Goal: Task Accomplishment & Management: Use online tool/utility

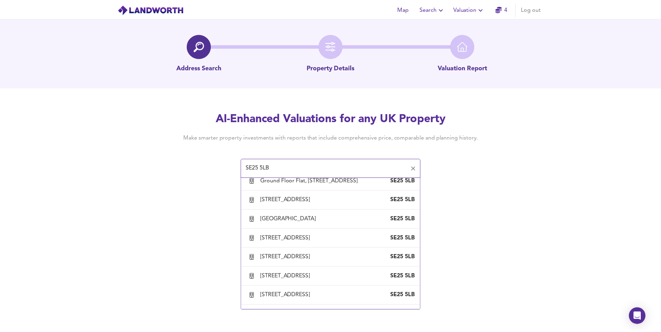
scroll to position [108, 0]
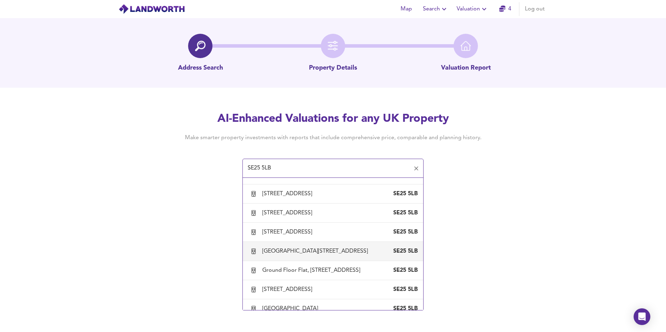
click at [298, 253] on div "[GEOGRAPHIC_DATA][STREET_ADDRESS]" at bounding box center [316, 252] width 108 height 8
type input "[GEOGRAPHIC_DATA][STREET_ADDRESS]"
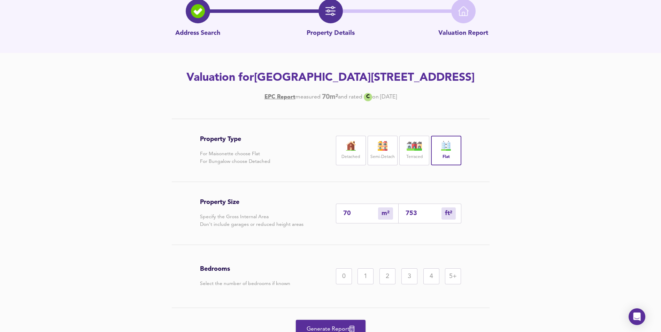
click at [401, 285] on div "3" at bounding box center [409, 277] width 16 height 16
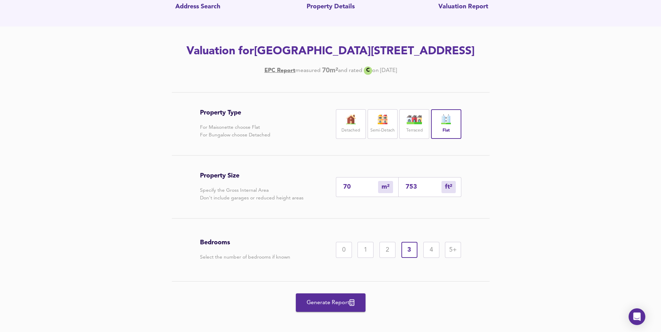
scroll to position [70, 0]
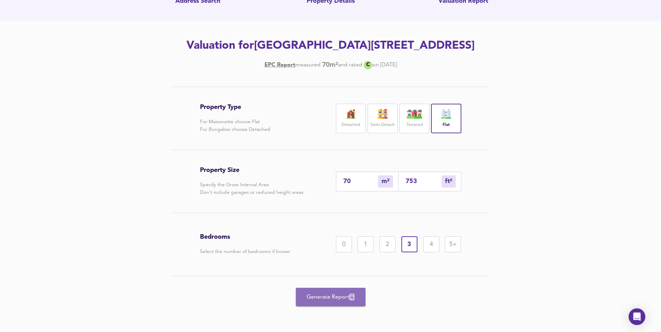
click at [340, 302] on span "Generate Report" at bounding box center [331, 298] width 56 height 10
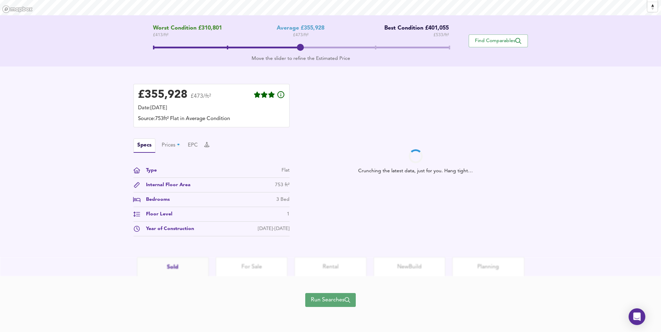
click at [336, 297] on span "Run Searches" at bounding box center [330, 300] width 39 height 10
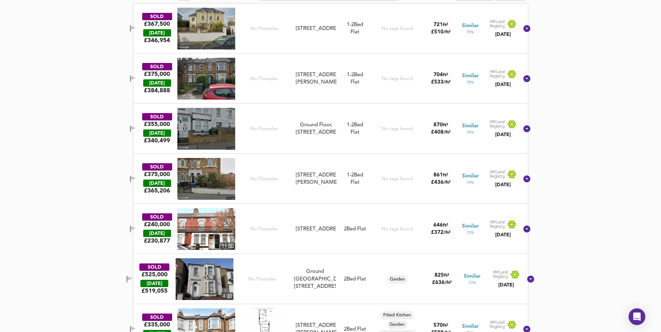
scroll to position [474, 0]
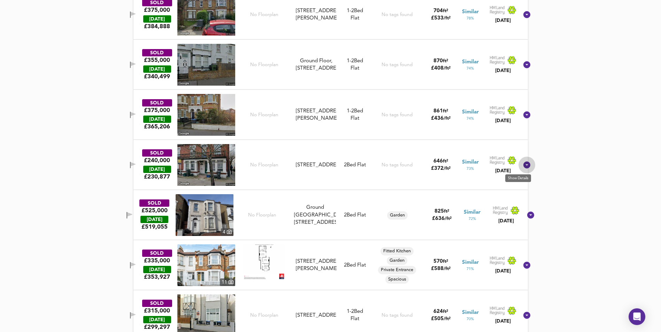
click at [522, 169] on icon at bounding box center [526, 165] width 8 height 8
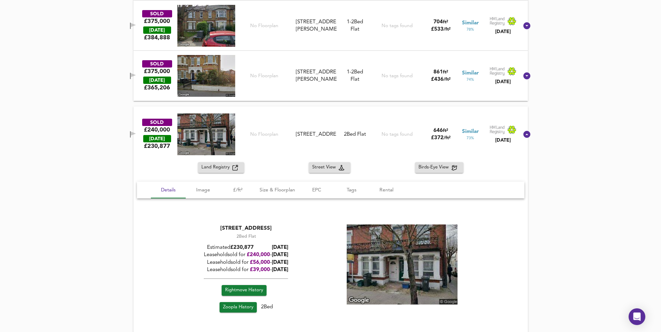
scroll to position [463, 0]
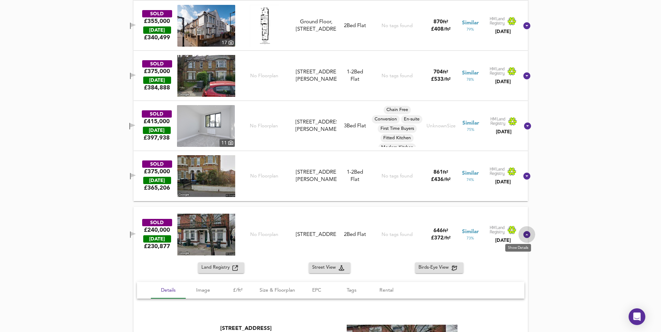
click at [522, 233] on icon at bounding box center [526, 235] width 8 height 8
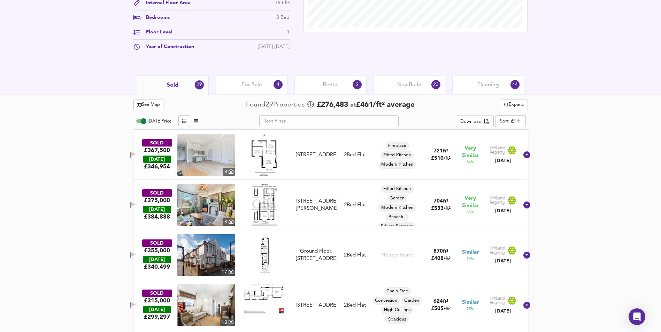
scroll to position [347, 0]
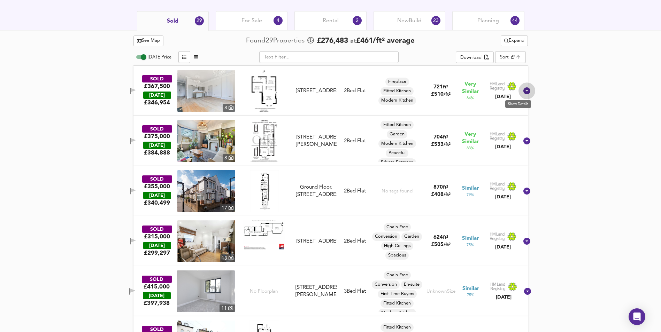
click at [523, 90] on icon at bounding box center [526, 90] width 7 height 7
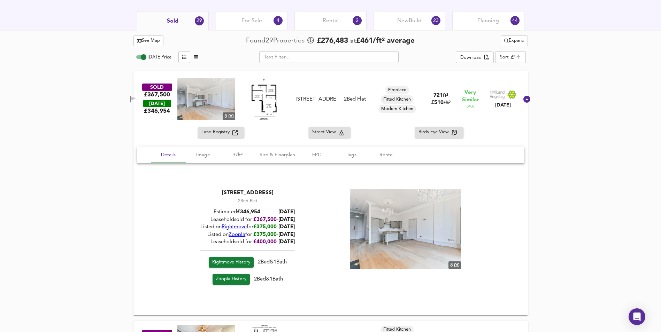
click at [519, 90] on div "SOLD £367,500 TODAY £ 346,954 8 Flat 3, 38 Enmore Road, SE25 5NG Flat 3, 38 Enm…" at bounding box center [330, 99] width 394 height 56
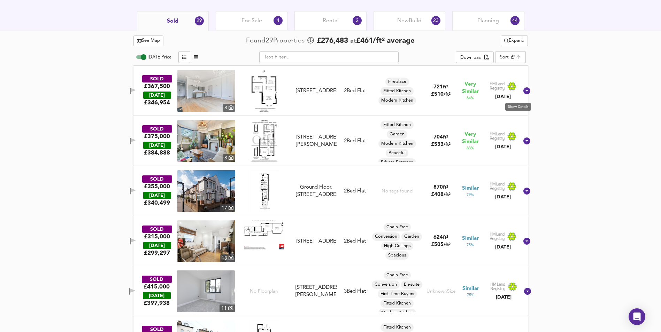
click at [523, 91] on icon at bounding box center [526, 90] width 7 height 7
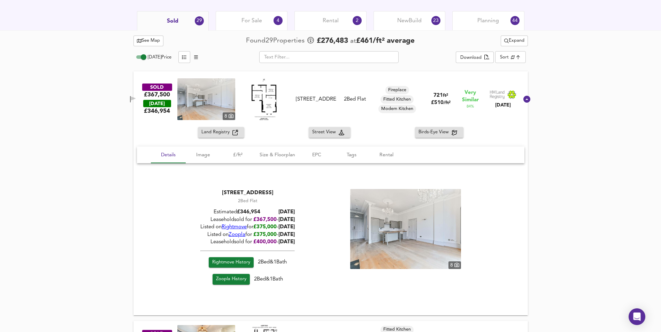
click at [519, 91] on div at bounding box center [526, 99] width 17 height 17
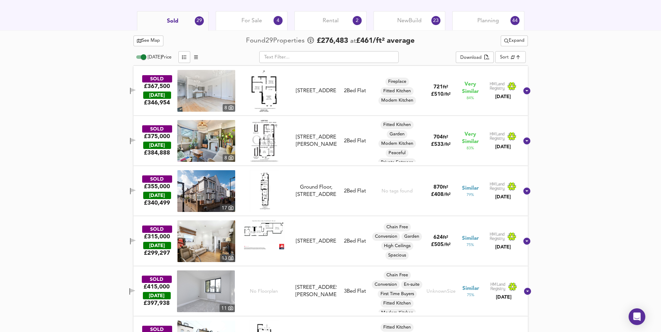
click at [523, 139] on icon at bounding box center [526, 141] width 7 height 7
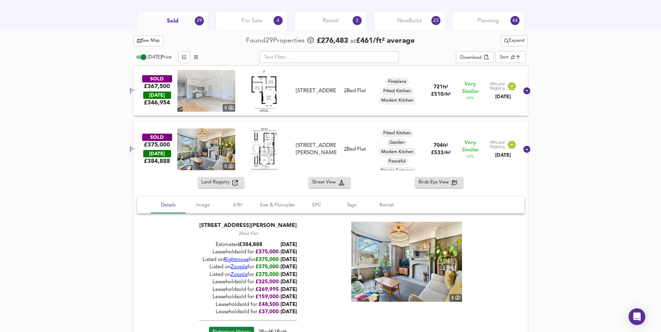
click at [519, 139] on div "SOLD £375,000 TODAY £ 384,888 8 98 Albert Road, SE25 4JW 98 Albert Road, SE25 4…" at bounding box center [330, 150] width 394 height 56
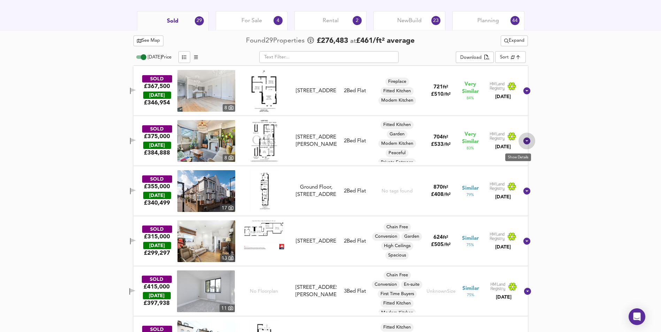
click at [523, 141] on icon at bounding box center [526, 141] width 7 height 7
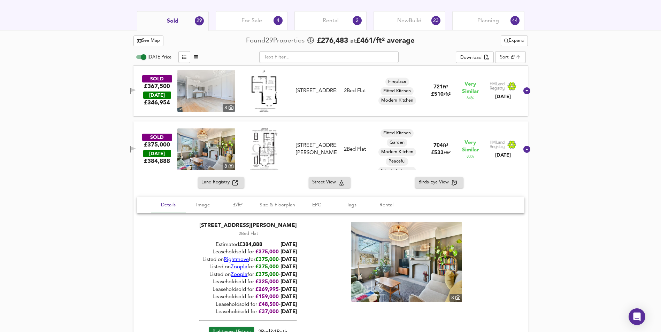
click at [519, 141] on div "SOLD £375,000 TODAY £ 384,888 8 98 Albert Road, SE25 4JW 98 Albert Road, SE25 4…" at bounding box center [330, 150] width 394 height 56
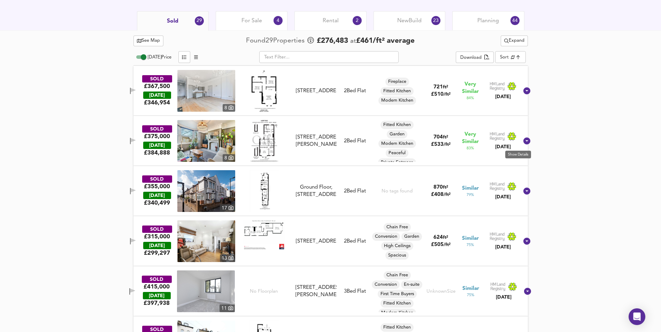
click at [523, 141] on icon at bounding box center [526, 141] width 7 height 7
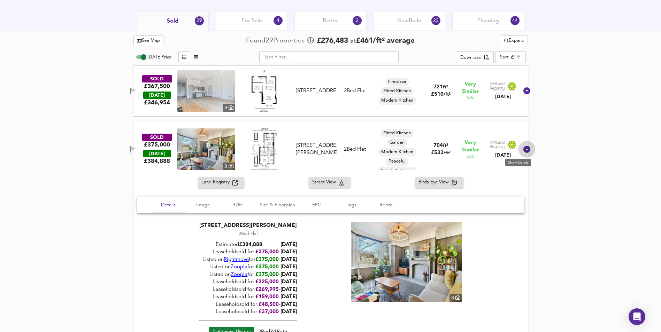
click at [523, 149] on icon at bounding box center [526, 149] width 7 height 7
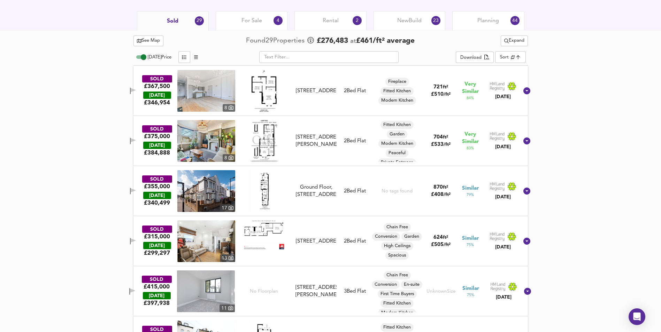
click at [523, 94] on icon at bounding box center [526, 90] width 7 height 7
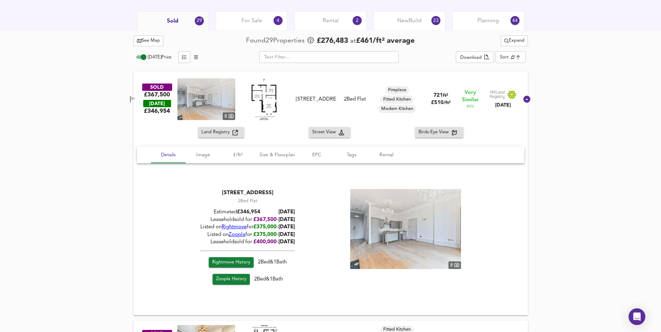
click at [518, 94] on div at bounding box center [526, 99] width 17 height 17
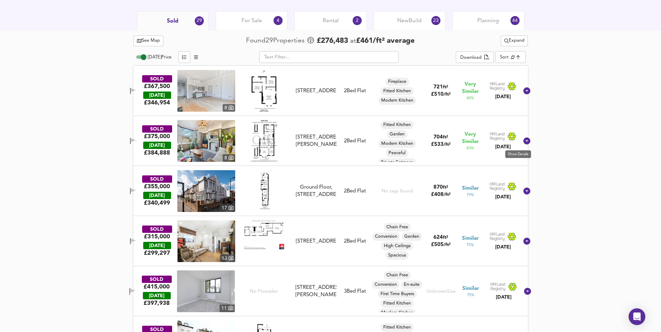
click at [523, 142] on icon at bounding box center [526, 141] width 7 height 7
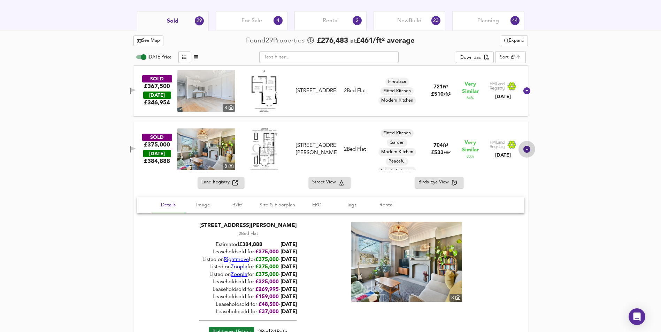
click at [518, 142] on div at bounding box center [526, 149] width 17 height 17
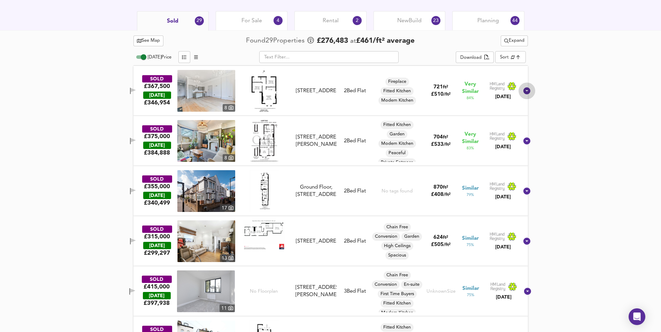
click at [518, 95] on div at bounding box center [526, 91] width 17 height 17
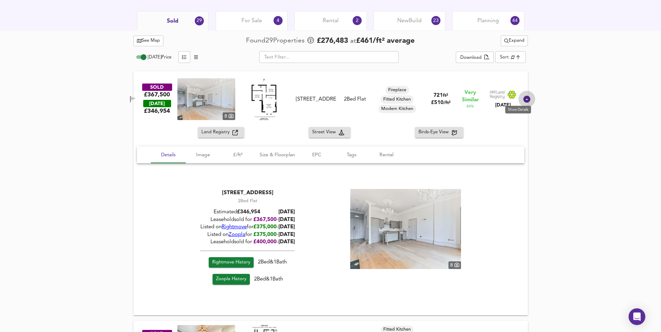
click at [522, 95] on icon at bounding box center [526, 99] width 8 height 8
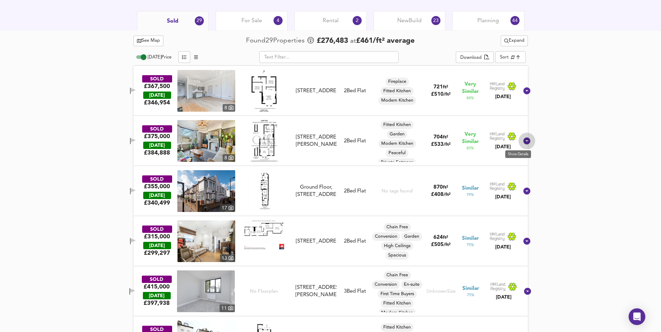
click at [523, 140] on icon at bounding box center [526, 141] width 7 height 7
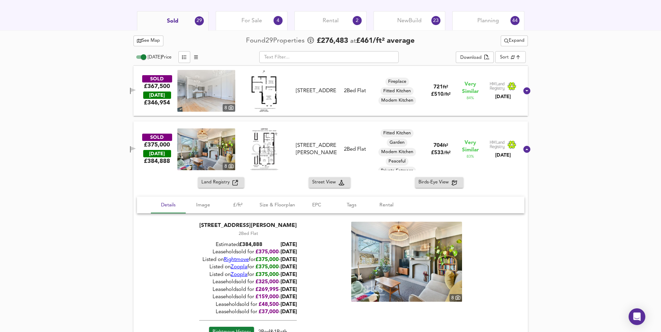
click at [516, 140] on div "SOLD £375,000 TODAY £ 384,888 8 98 Albert Road, SE25 4JW 98 Albert Road, SE25 4…" at bounding box center [330, 150] width 394 height 56
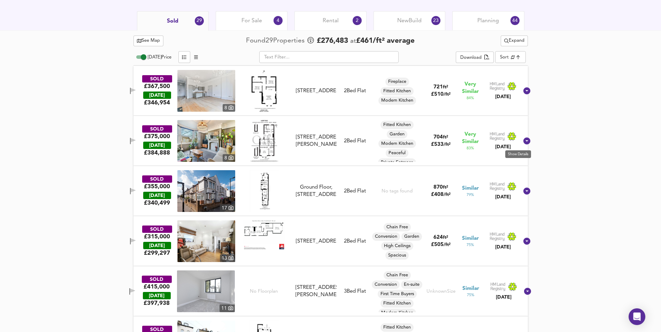
click at [522, 145] on icon at bounding box center [526, 141] width 8 height 8
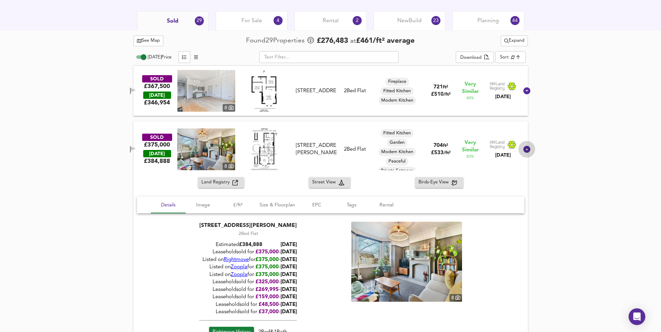
click at [519, 145] on div at bounding box center [526, 149] width 17 height 17
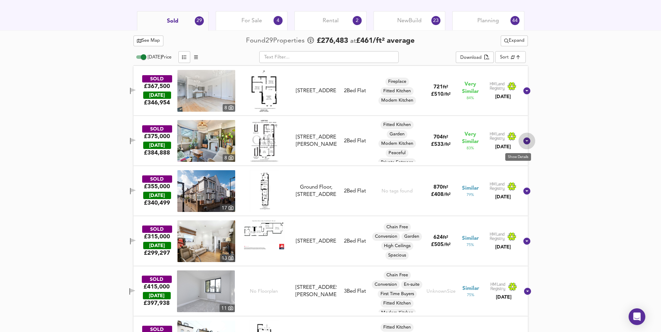
click at [522, 145] on icon at bounding box center [526, 141] width 8 height 8
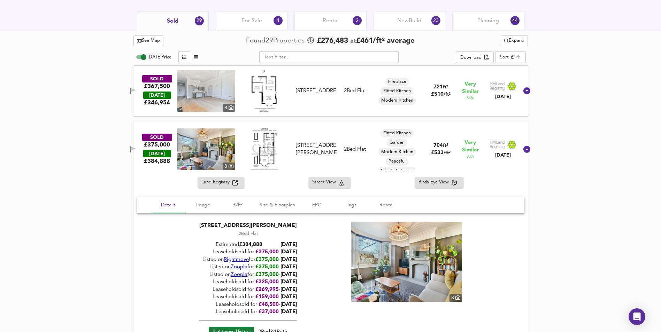
click at [523, 151] on icon at bounding box center [526, 149] width 7 height 7
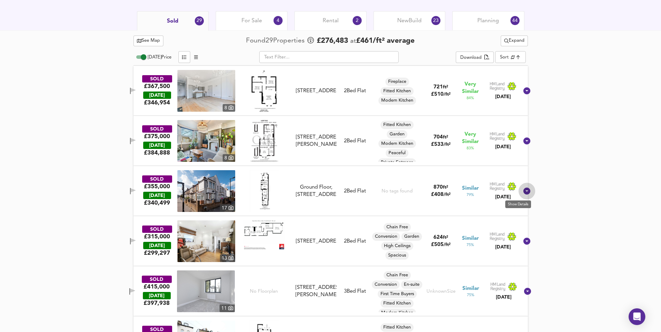
click at [523, 193] on icon at bounding box center [526, 191] width 7 height 7
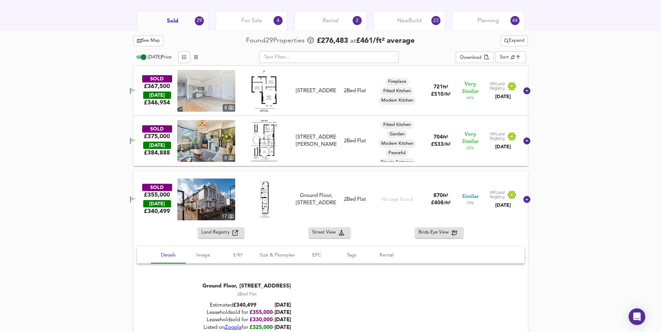
click at [520, 193] on div at bounding box center [526, 199] width 17 height 17
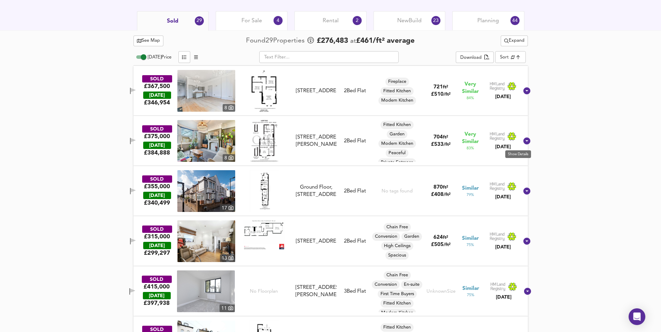
click at [523, 143] on icon at bounding box center [526, 141] width 7 height 7
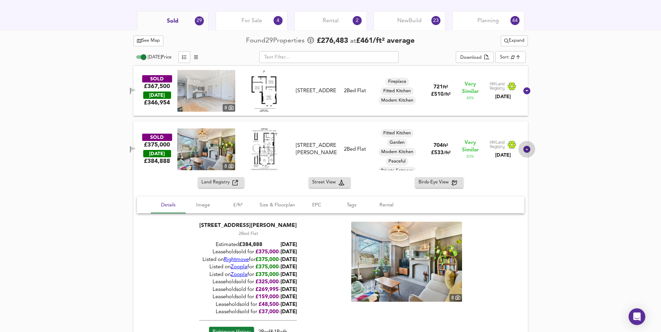
click at [520, 143] on div at bounding box center [526, 149] width 17 height 17
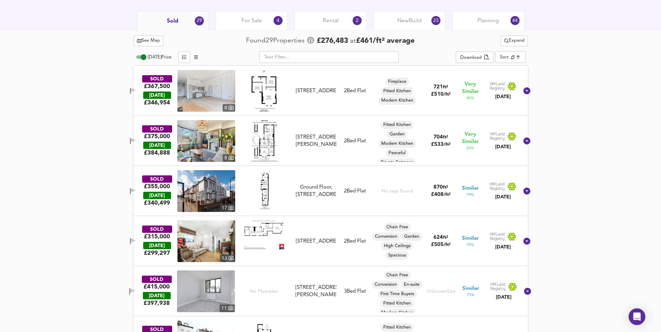
click at [525, 96] on div "SOLD £367,500 TODAY £ 346,954 8 Flat 3, 38 Enmore Road, SE25 5NG Flat 3, 38 Enm…" at bounding box center [330, 91] width 394 height 50
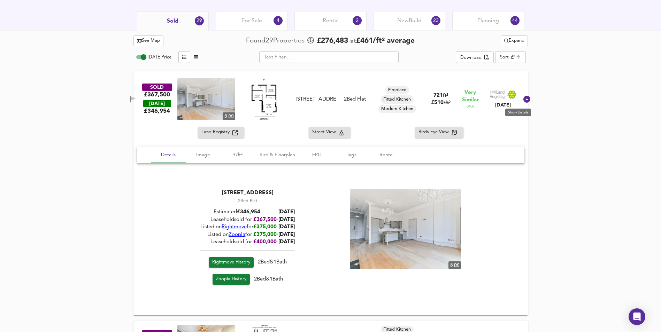
click at [523, 98] on icon at bounding box center [526, 99] width 7 height 7
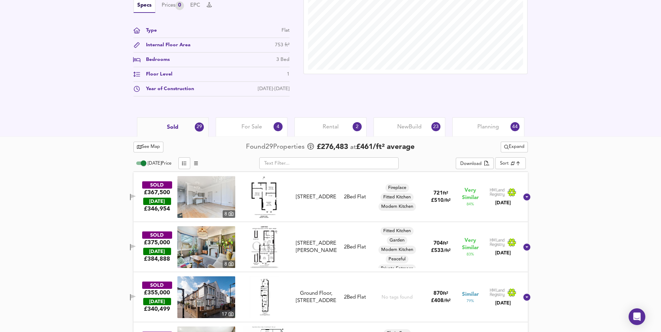
scroll to position [244, 0]
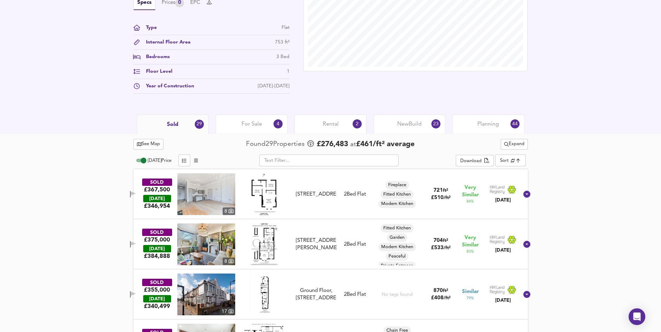
click at [246, 131] on div "For Sale 4" at bounding box center [252, 124] width 72 height 19
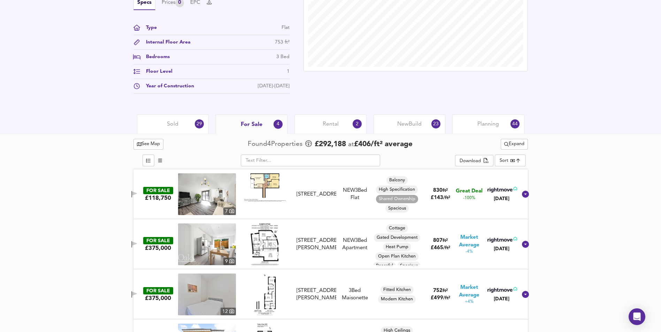
click at [187, 124] on div "Sold 29" at bounding box center [173, 124] width 72 height 19
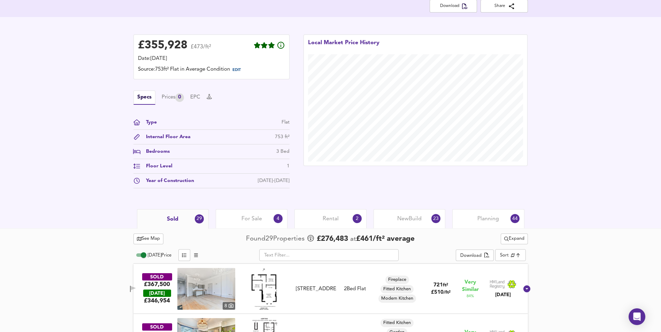
scroll to position [155, 0]
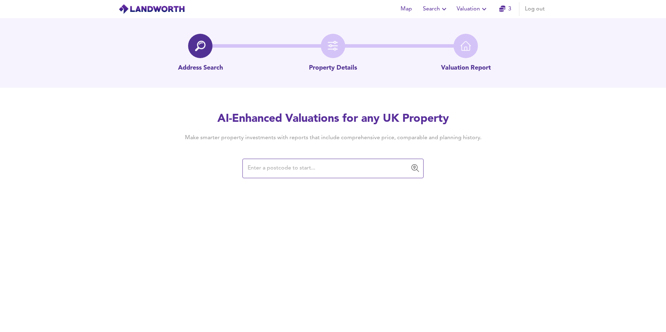
click at [318, 168] on input "text" at bounding box center [328, 168] width 164 height 13
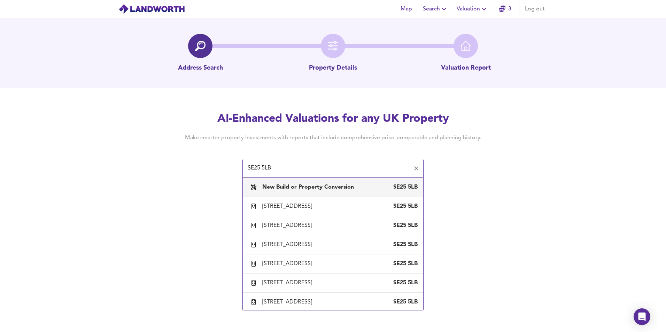
type input "SE25 5LB"
click at [319, 170] on input "SE25 5LB" at bounding box center [328, 168] width 164 height 13
click at [417, 166] on icon "Clear" at bounding box center [416, 168] width 7 height 7
